Goal: Entertainment & Leisure: Consume media (video, audio)

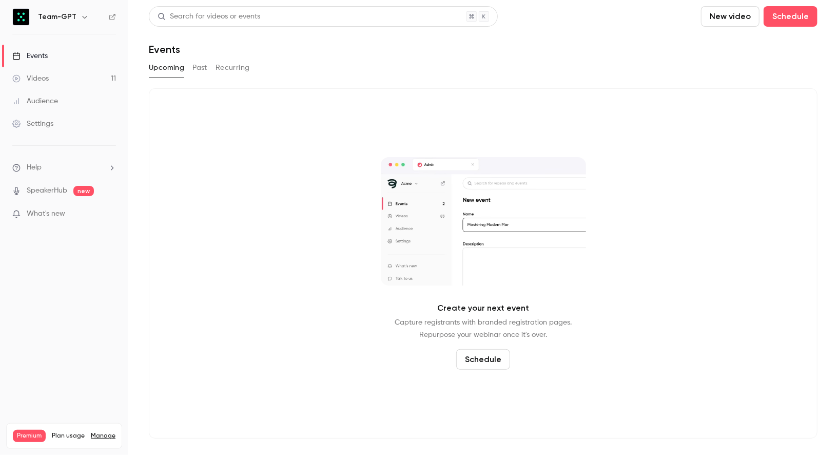
click at [216, 60] on button "Recurring" at bounding box center [233, 68] width 34 height 16
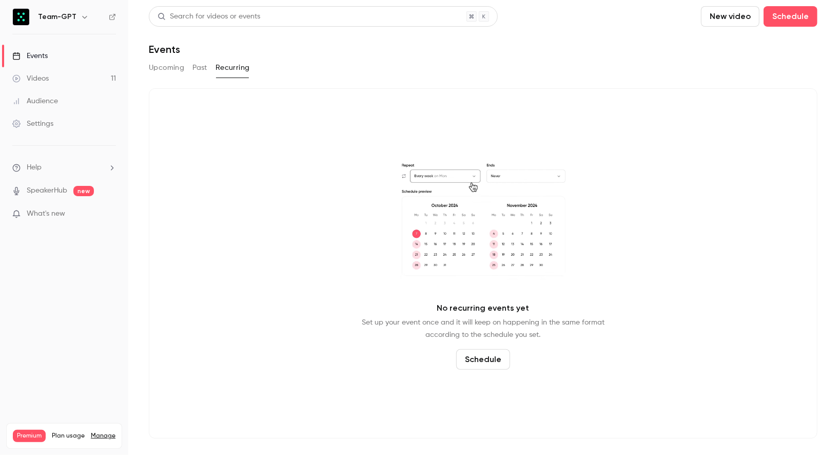
click at [192, 71] on div "Upcoming Past Recurring" at bounding box center [483, 68] width 669 height 16
click at [198, 65] on button "Past" at bounding box center [200, 68] width 15 height 16
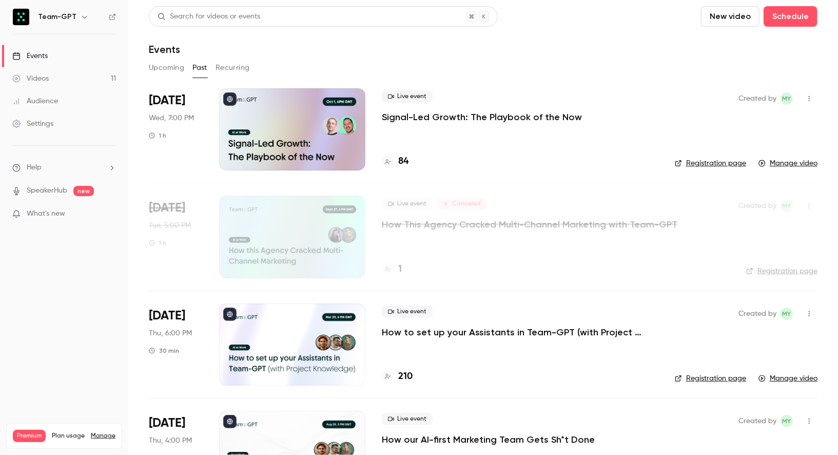
click at [282, 122] on div at bounding box center [292, 129] width 146 height 82
